Goal: Information Seeking & Learning: Learn about a topic

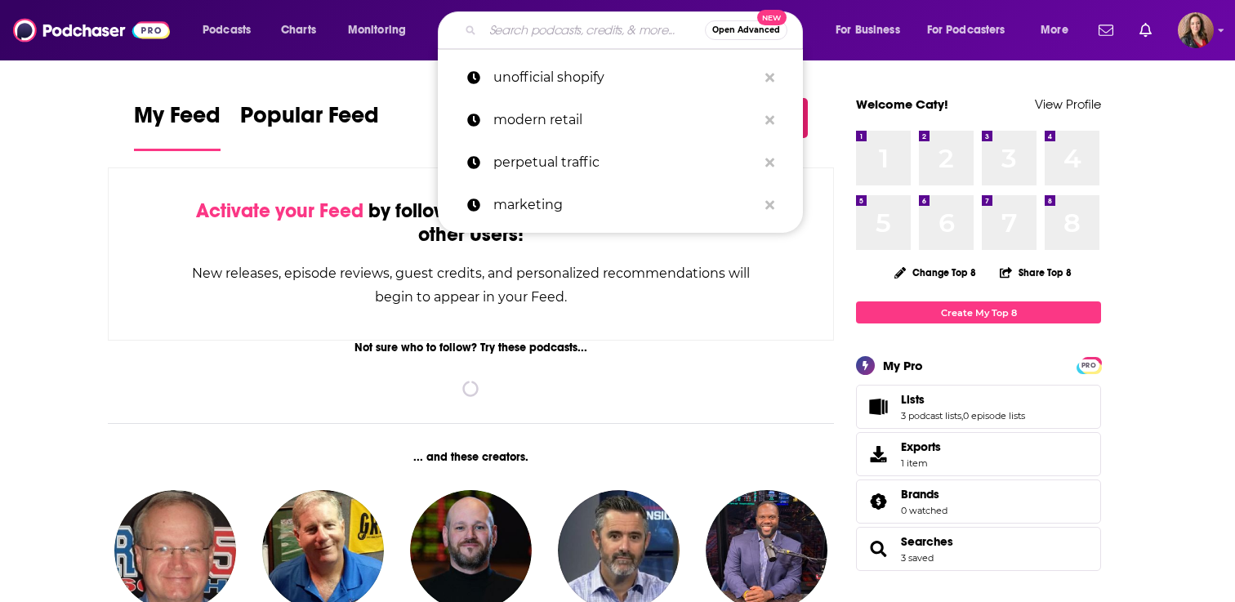
click at [537, 27] on input "Search podcasts, credits, & more..." at bounding box center [594, 30] width 222 height 26
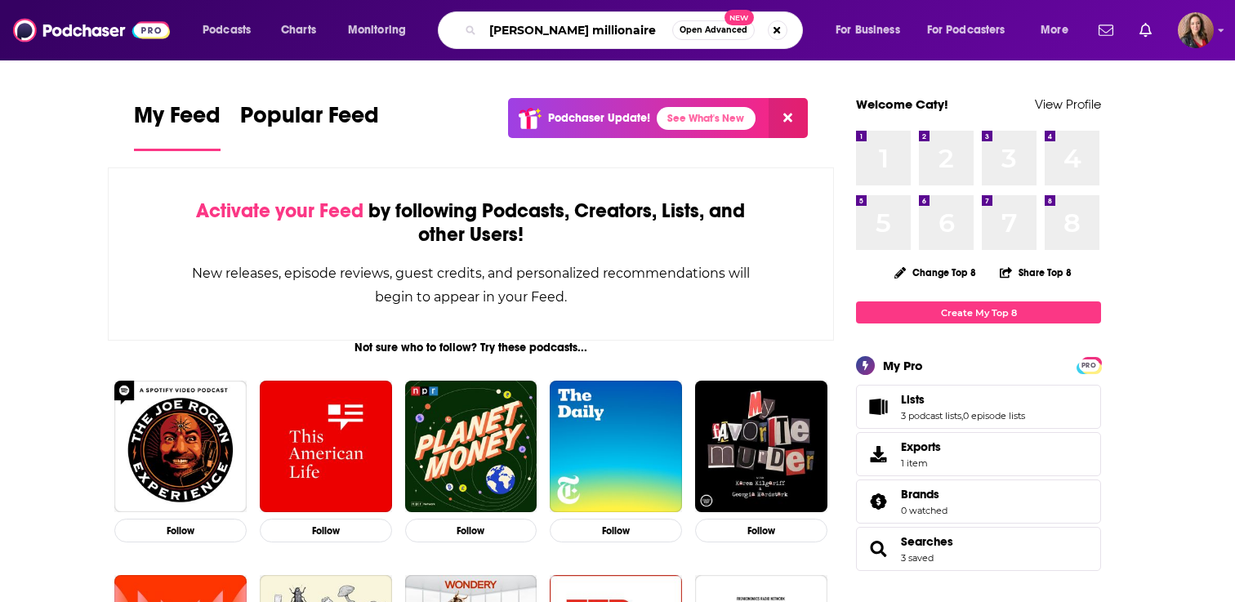
type input "[PERSON_NAME] millionaire"
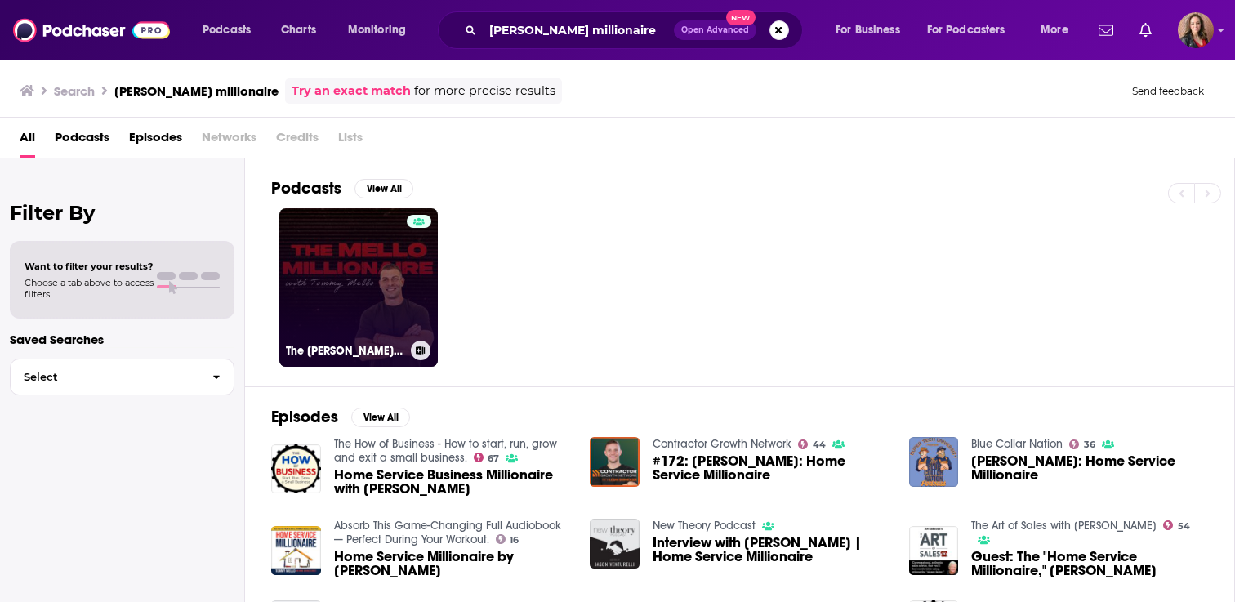
click at [327, 272] on link "The [PERSON_NAME] Millionaire with [PERSON_NAME]" at bounding box center [358, 287] width 158 height 158
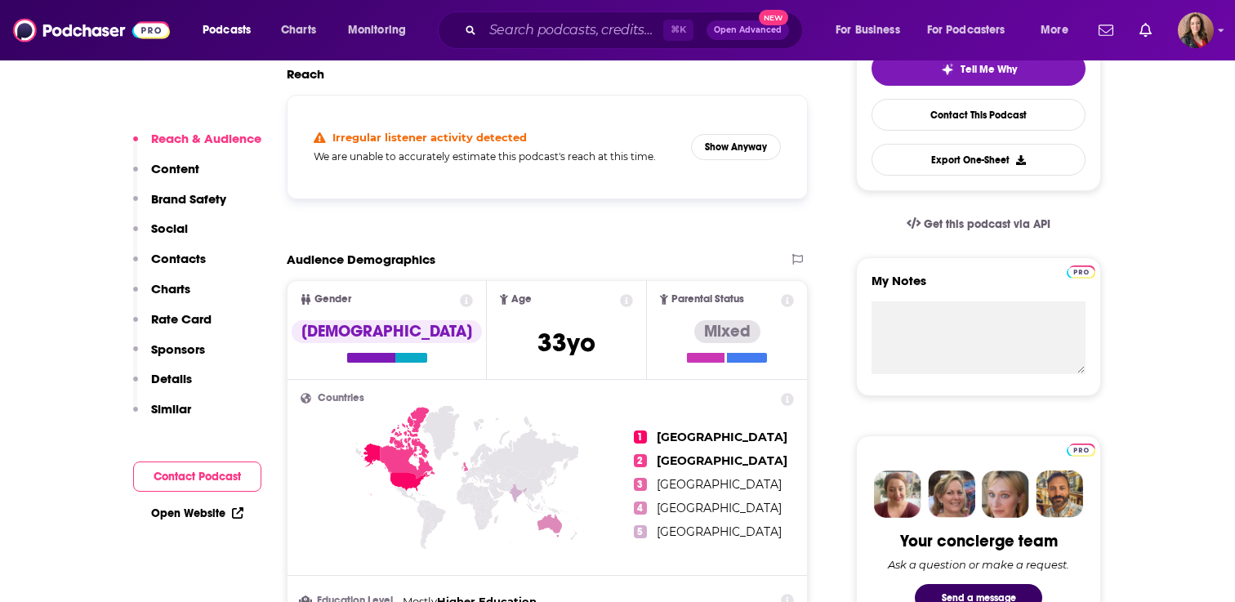
scroll to position [371, 0]
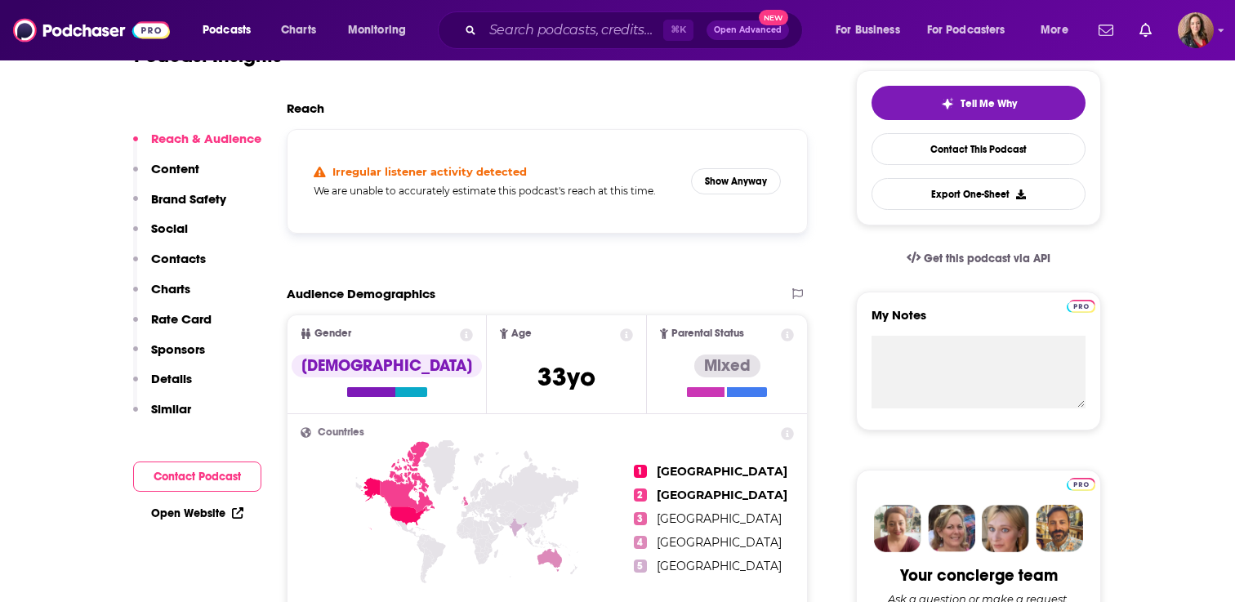
click at [173, 287] on p "Charts" at bounding box center [170, 289] width 39 height 16
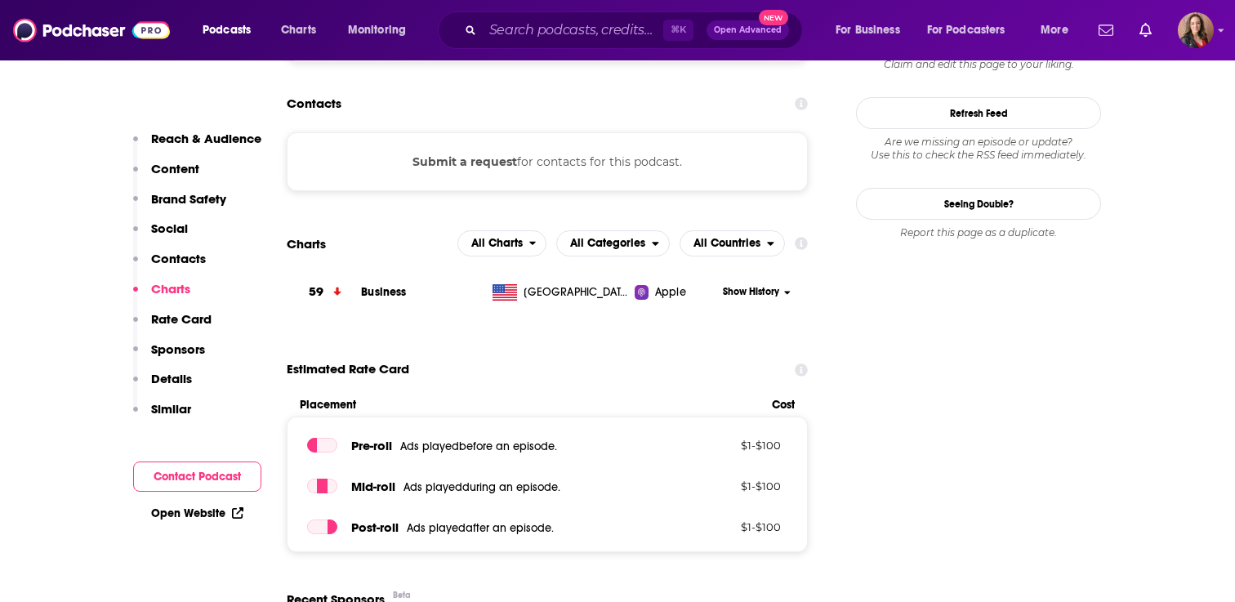
scroll to position [1390, 0]
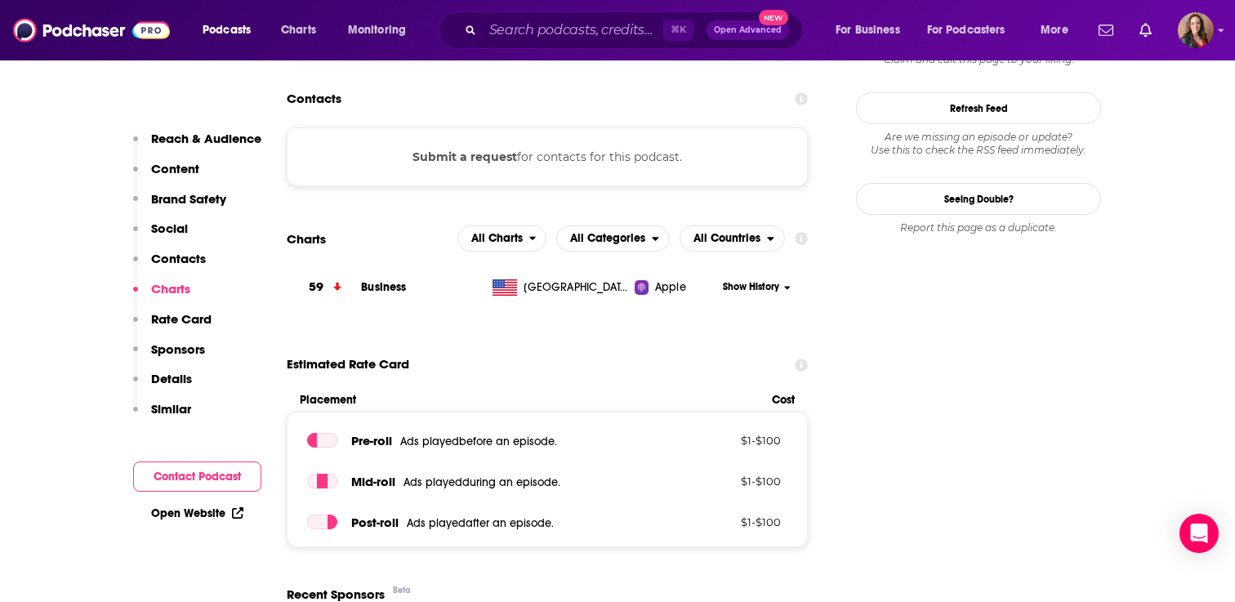
click at [180, 224] on p "Social" at bounding box center [169, 229] width 37 height 16
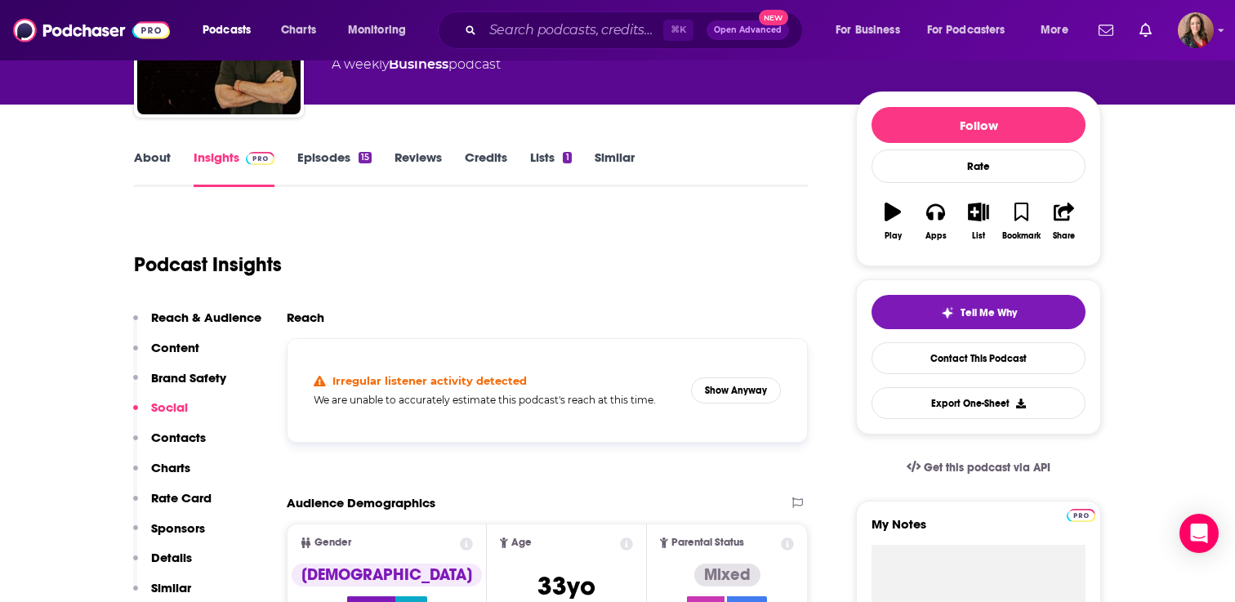
scroll to position [192, 0]
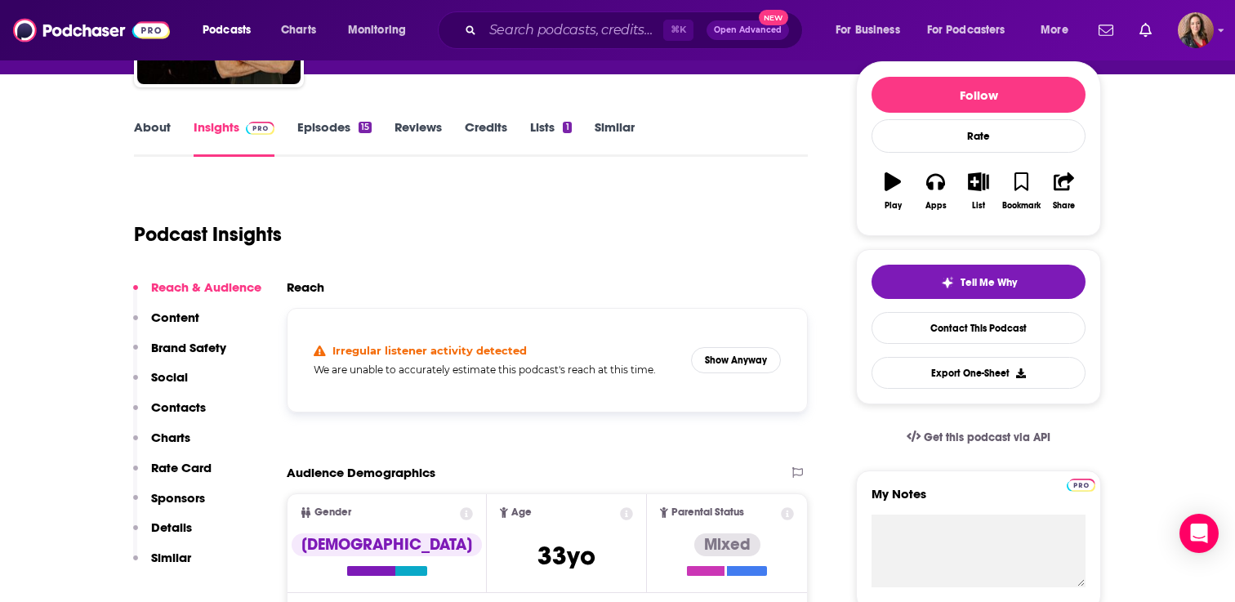
click at [337, 127] on link "Episodes 15" at bounding box center [334, 138] width 74 height 38
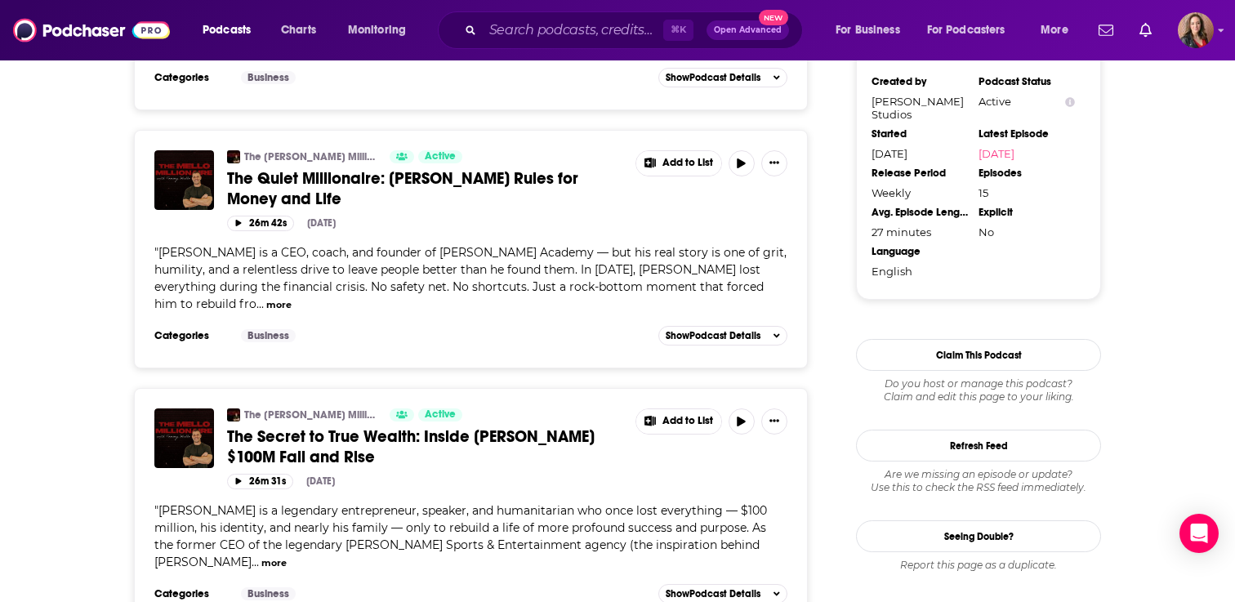
scroll to position [1402, 0]
